Goal: Task Accomplishment & Management: Use online tool/utility

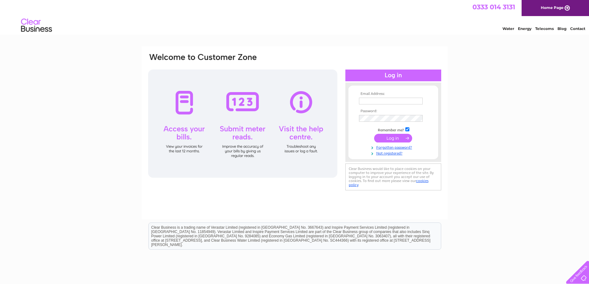
type input "KANDMDISCOUNTBEDS@GMAIL.COM"
click at [385, 137] on input "submit" at bounding box center [393, 138] width 38 height 9
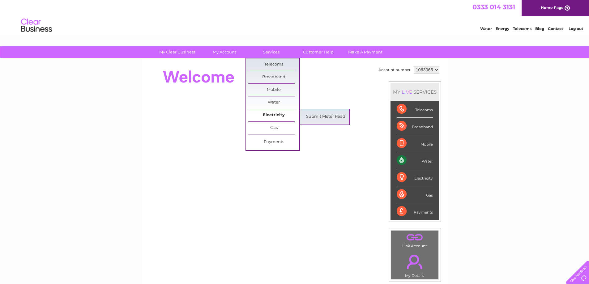
click at [275, 114] on link "Electricity" at bounding box center [273, 115] width 51 height 12
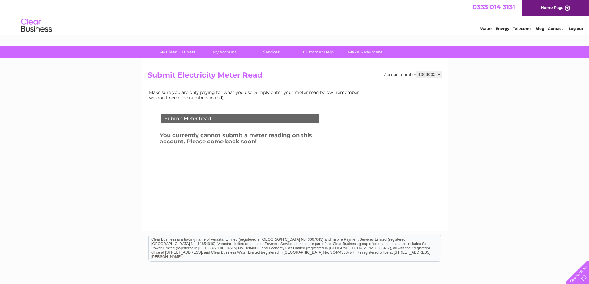
click at [214, 118] on div "Submit Meter Read" at bounding box center [240, 118] width 158 height 9
click at [222, 119] on div "Submit Meter Read" at bounding box center [240, 118] width 158 height 9
click at [578, 28] on link "Log out" at bounding box center [576, 28] width 15 height 5
